Goal: Contribute content

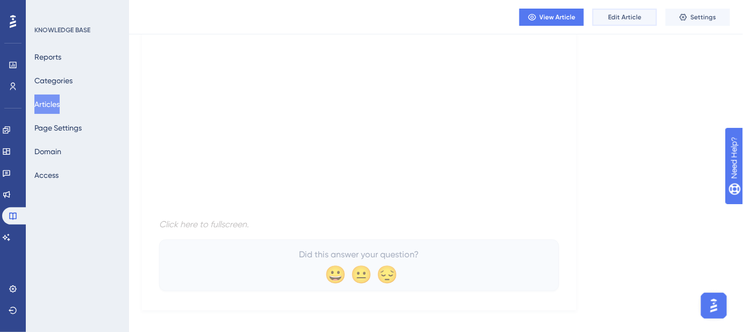
click at [629, 23] on button "Edit Article" at bounding box center [625, 17] width 65 height 17
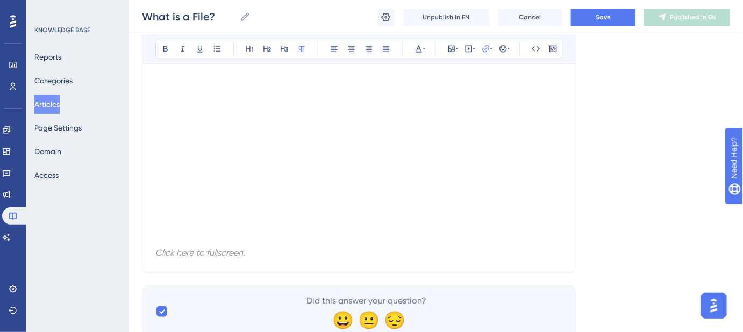
scroll to position [391, 0]
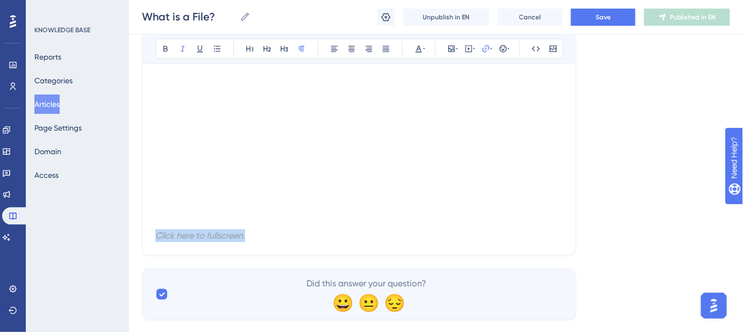
drag, startPoint x: 254, startPoint y: 236, endPoint x: 138, endPoint y: 236, distance: 116.7
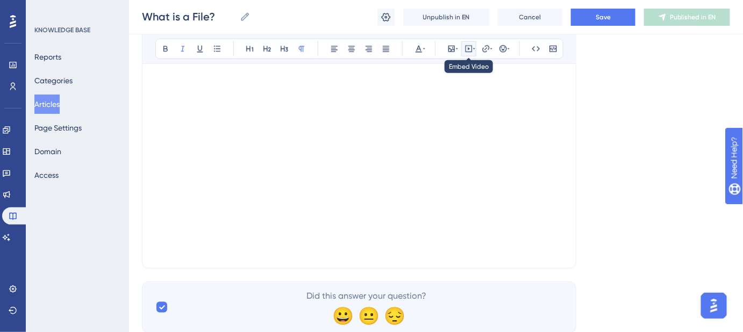
click at [470, 47] on icon at bounding box center [469, 49] width 9 height 9
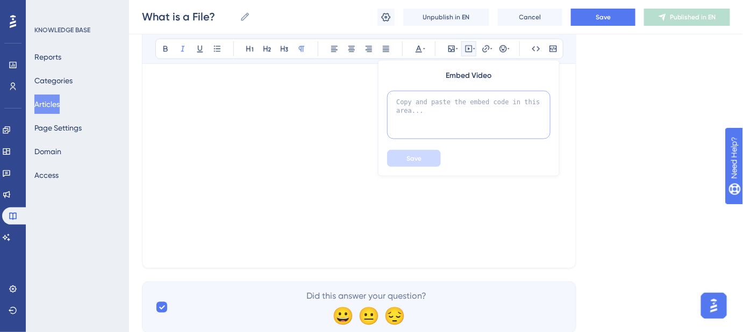
click at [440, 105] on textarea at bounding box center [469, 115] width 164 height 48
paste textarea "<!--ARCADE EMBED START--><div style="position: relative; padding-bottom: calc(4…"
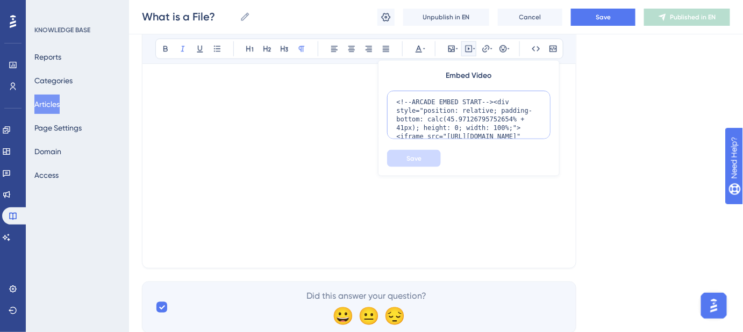
scroll to position [113, 0]
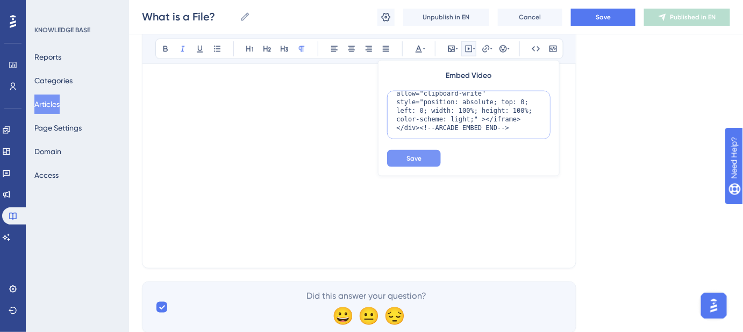
type textarea "<!--ARCADE EMBED START--><div style="position: relative; padding-bottom: calc(4…"
click at [417, 161] on span "Save" at bounding box center [414, 158] width 15 height 9
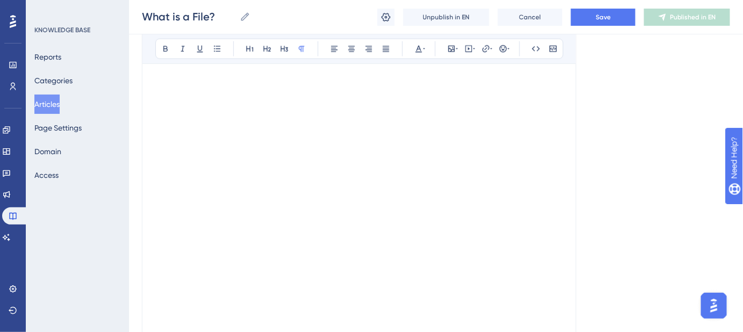
scroll to position [527, 0]
click at [180, 96] on p at bounding box center [359, 100] width 408 height 13
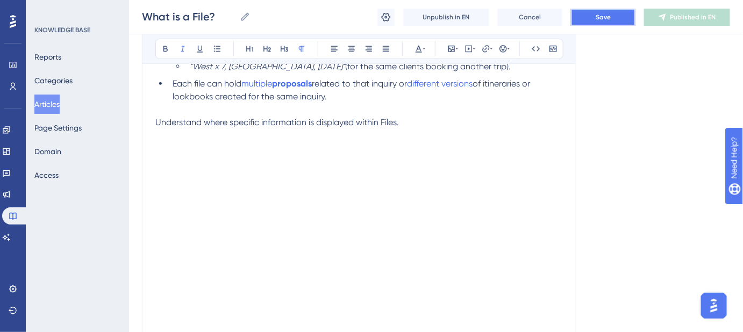
click at [615, 21] on button "Save" at bounding box center [603, 17] width 65 height 17
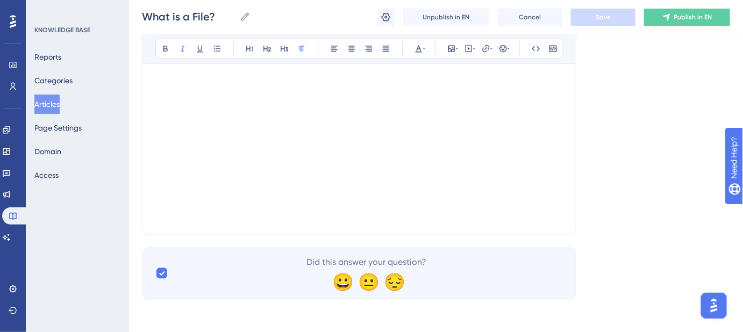
scroll to position [635, 0]
click at [289, 217] on p at bounding box center [359, 214] width 408 height 13
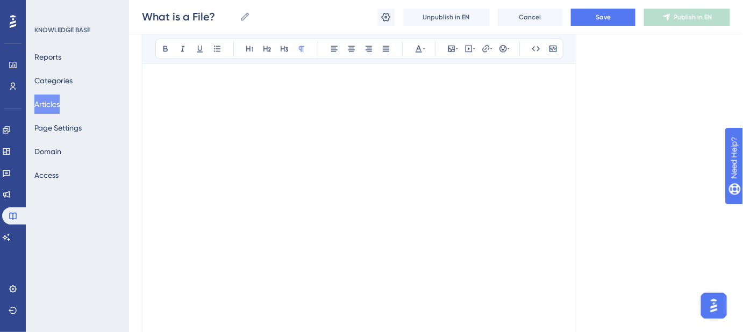
click at [283, 187] on p at bounding box center [359, 192] width 408 height 13
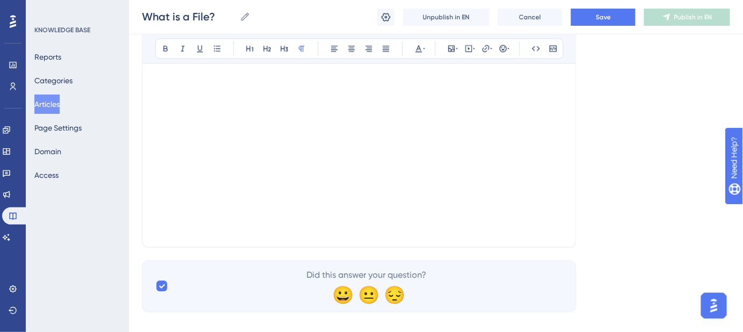
click at [253, 233] on p at bounding box center [359, 228] width 408 height 13
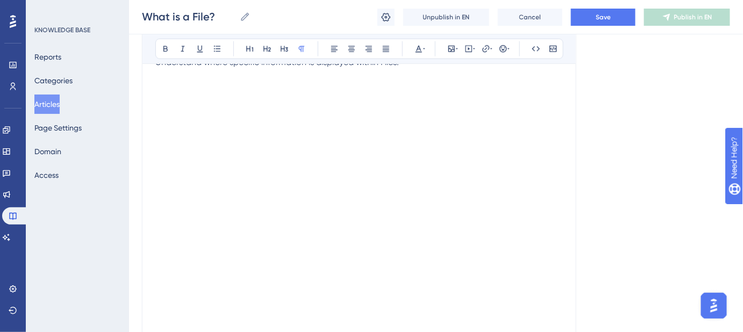
scroll to position [280, 0]
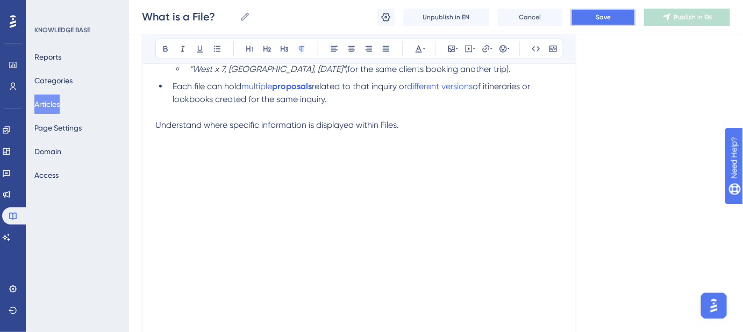
click at [612, 20] on button "Save" at bounding box center [603, 17] width 65 height 17
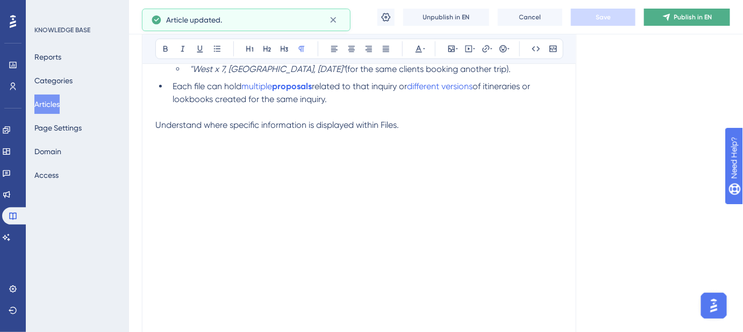
click at [683, 20] on span "Publish in EN" at bounding box center [693, 17] width 38 height 9
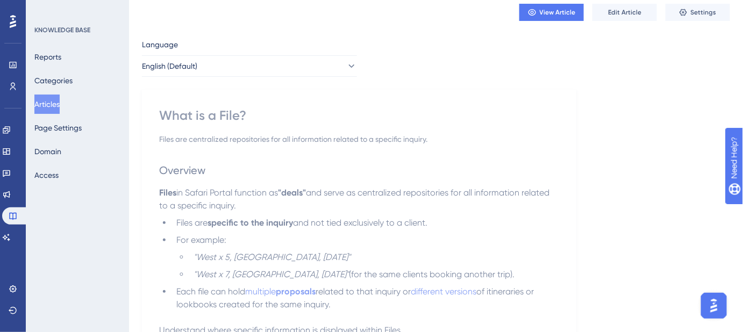
scroll to position [0, 0]
